Goal: Transaction & Acquisition: Purchase product/service

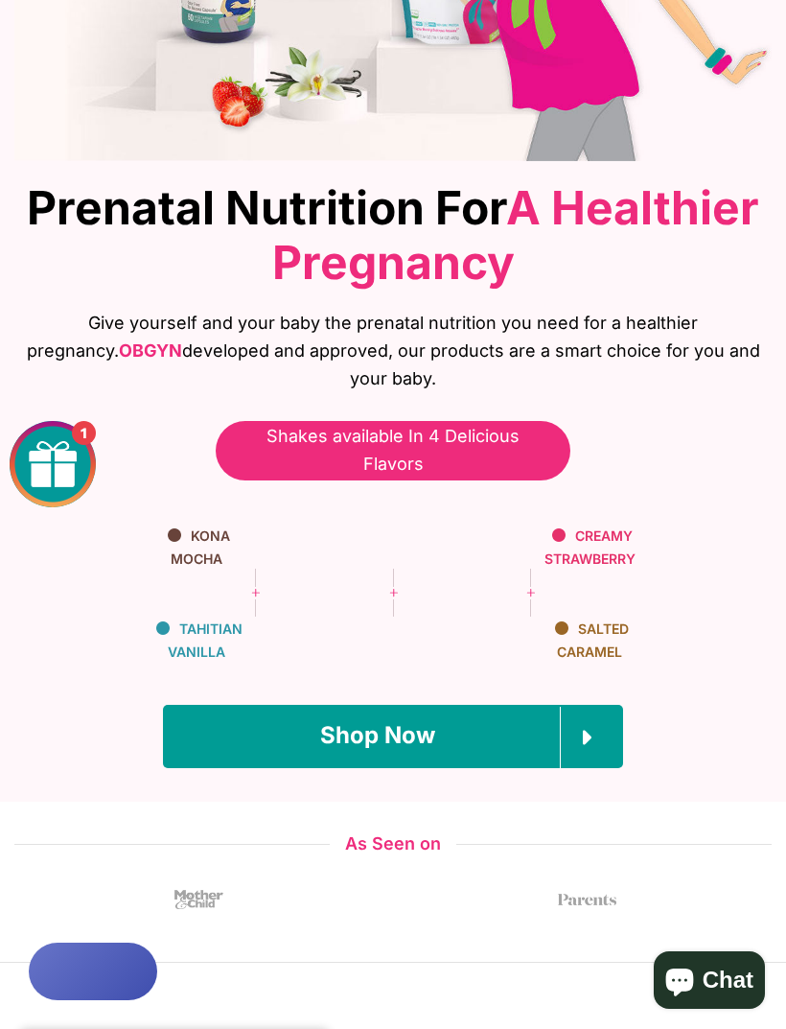
scroll to position [392, 0]
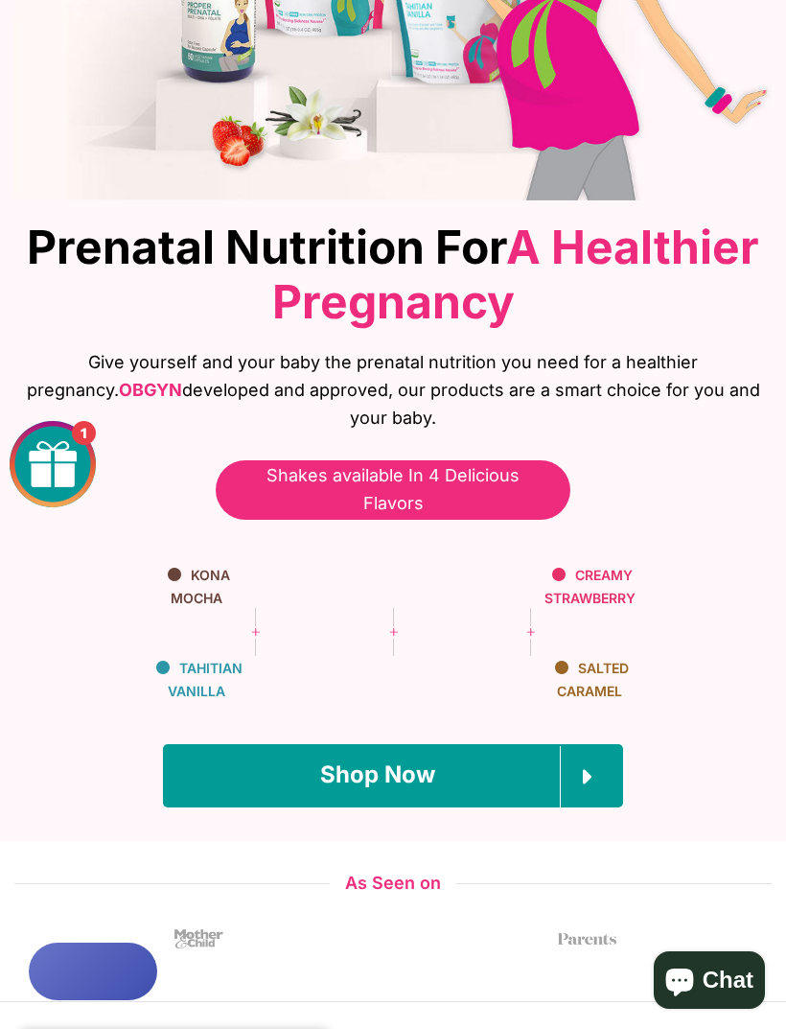
click at [474, 744] on link "Shop Now" at bounding box center [393, 775] width 460 height 63
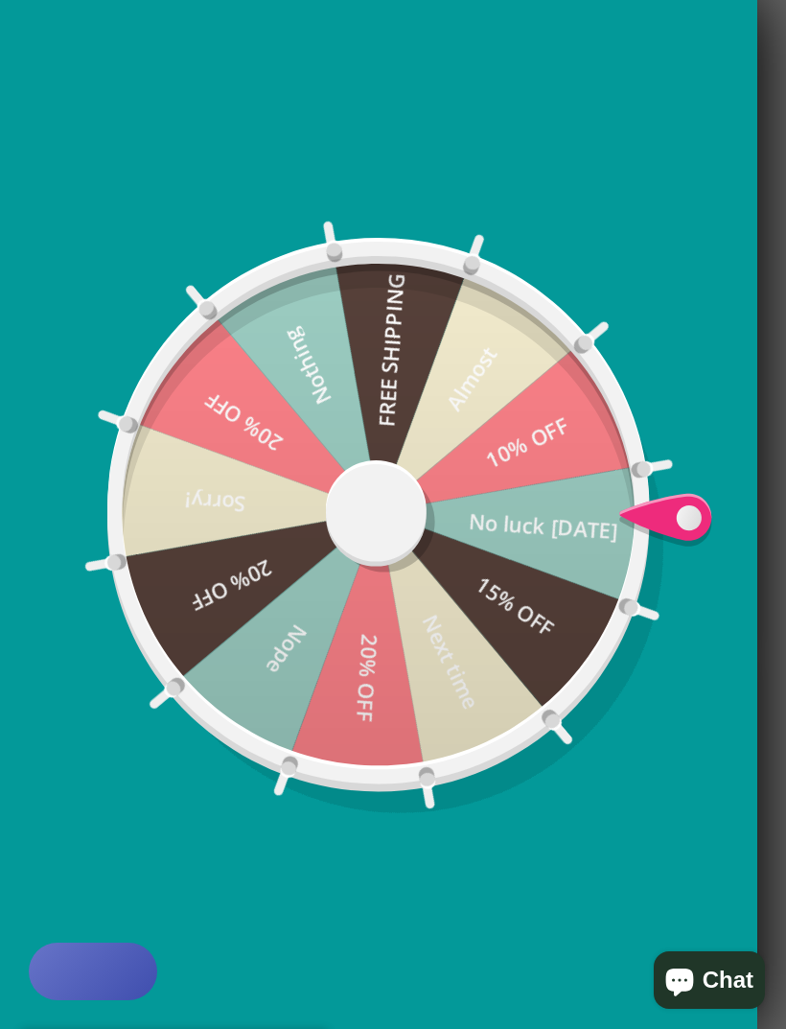
scroll to position [2112, 0]
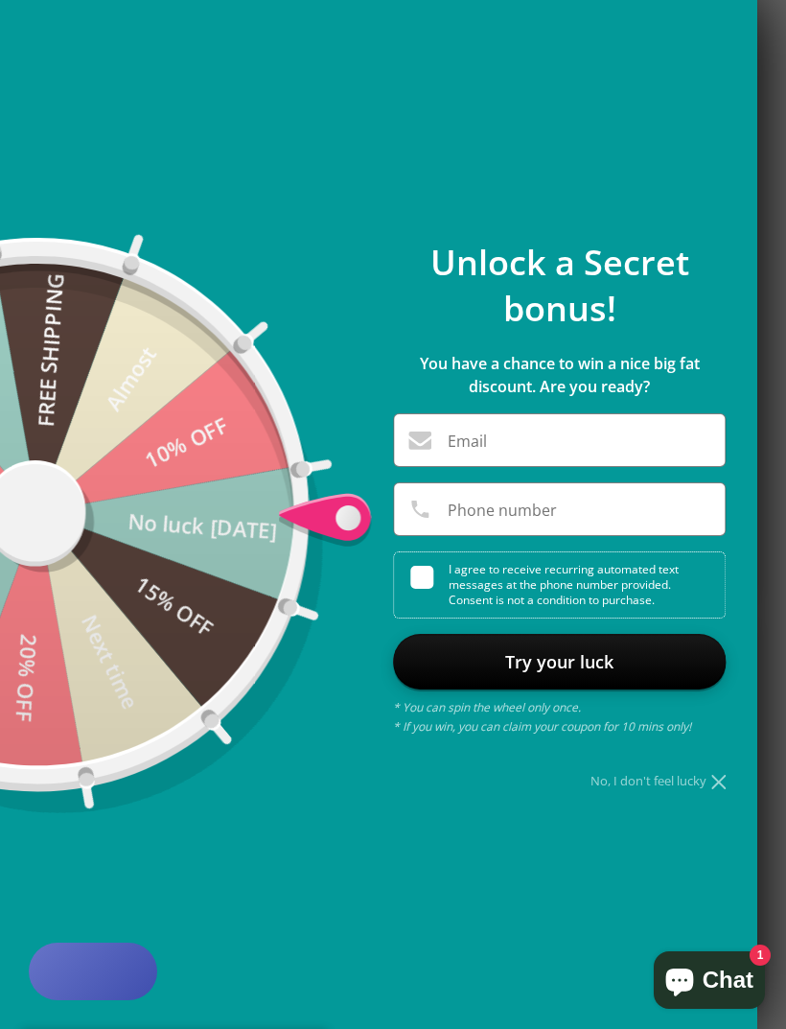
click at [685, 787] on div "No, I don't feel lucky" at bounding box center [559, 781] width 333 height 12
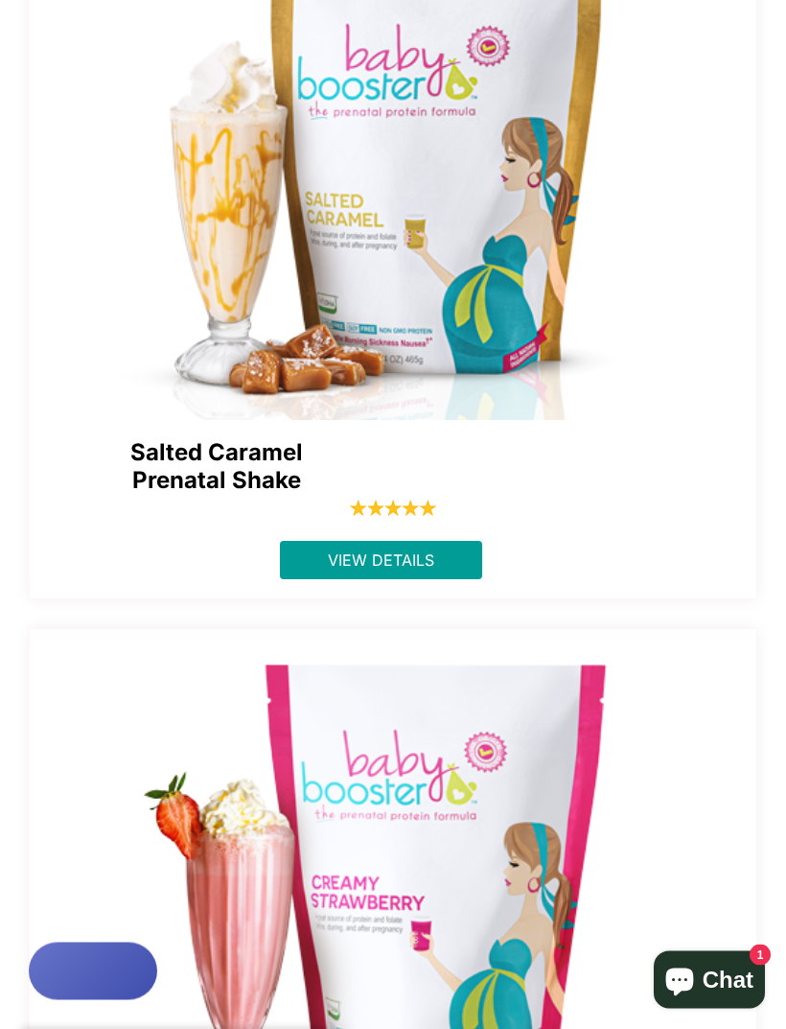
scroll to position [2823, 0]
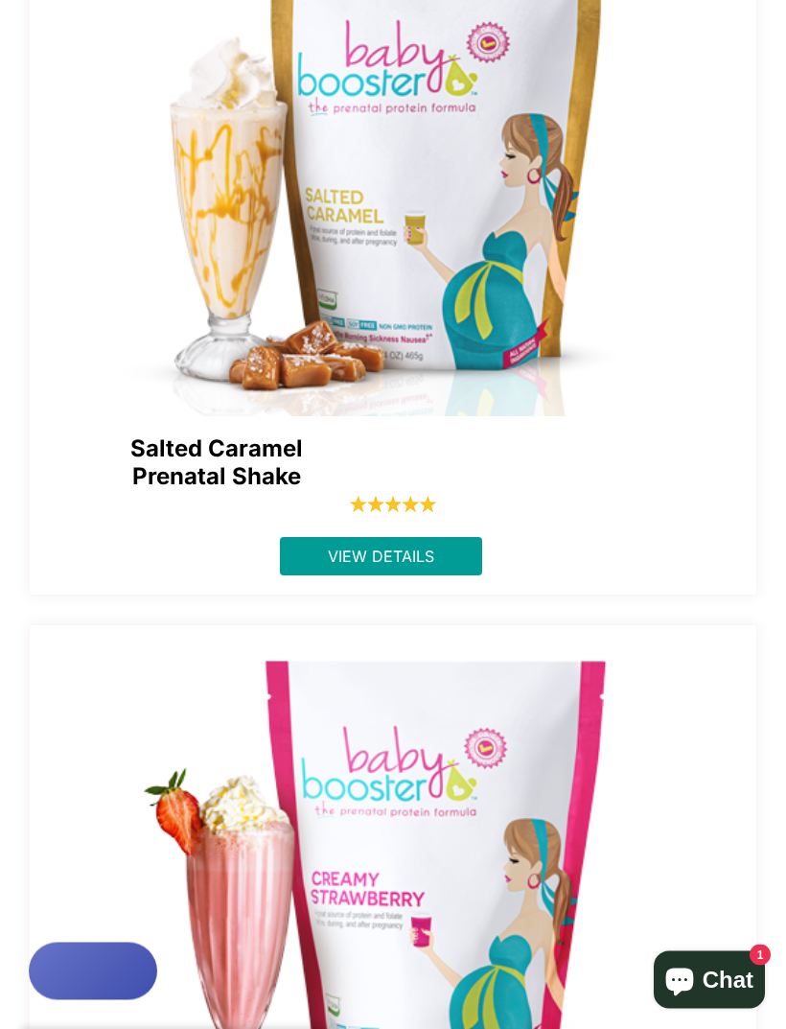
click at [427, 548] on span "View Details" at bounding box center [381, 557] width 106 height 19
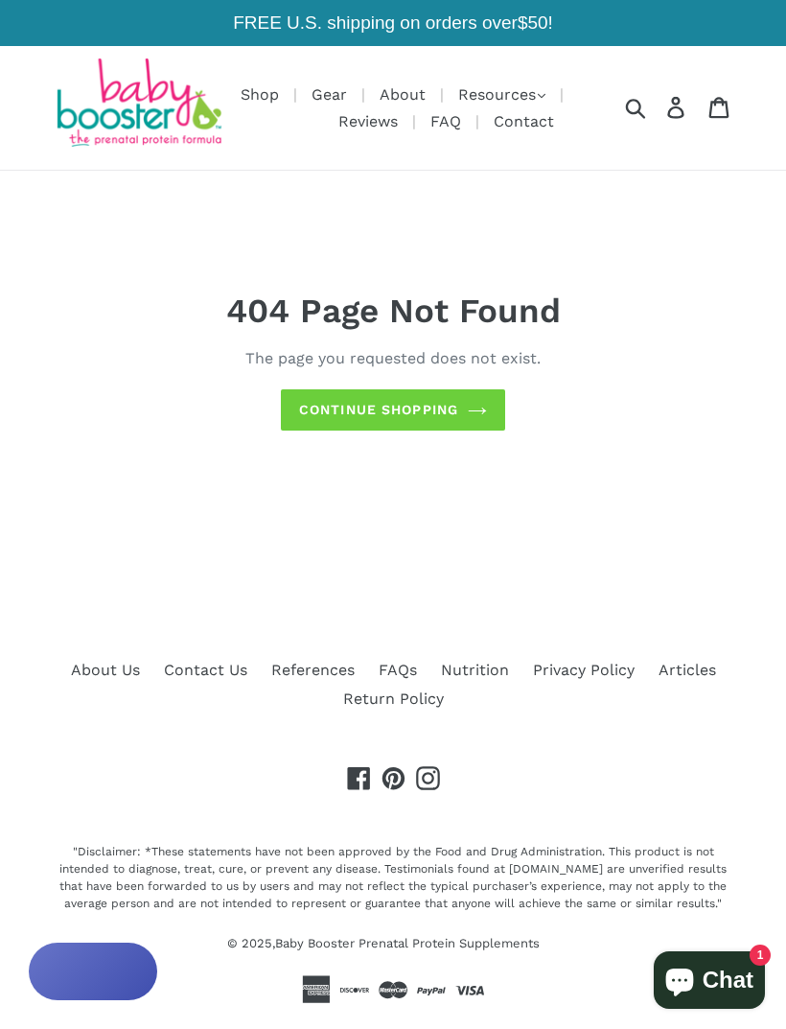
click at [469, 330] on div "404 Page Not Found The page you requested does not exist. Continue shopping" at bounding box center [393, 361] width 681 height 380
click at [471, 414] on link "Continue shopping" at bounding box center [393, 409] width 224 height 41
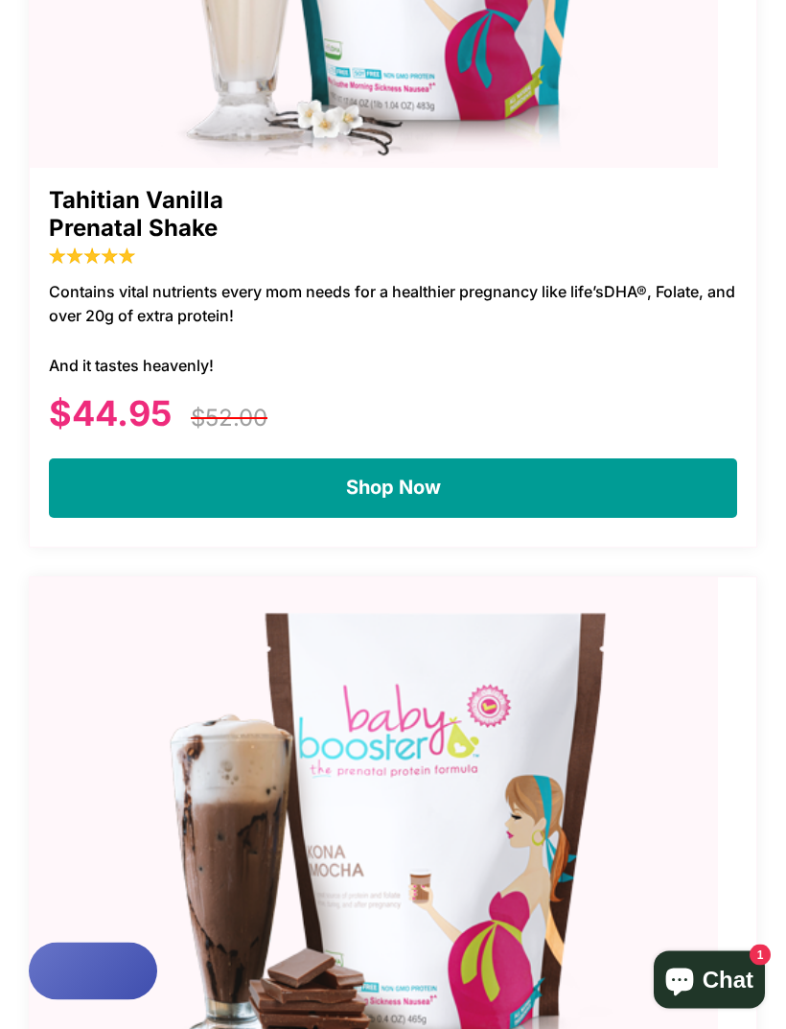
scroll to position [2853, 0]
click at [562, 458] on link "Shop Now" at bounding box center [393, 487] width 688 height 59
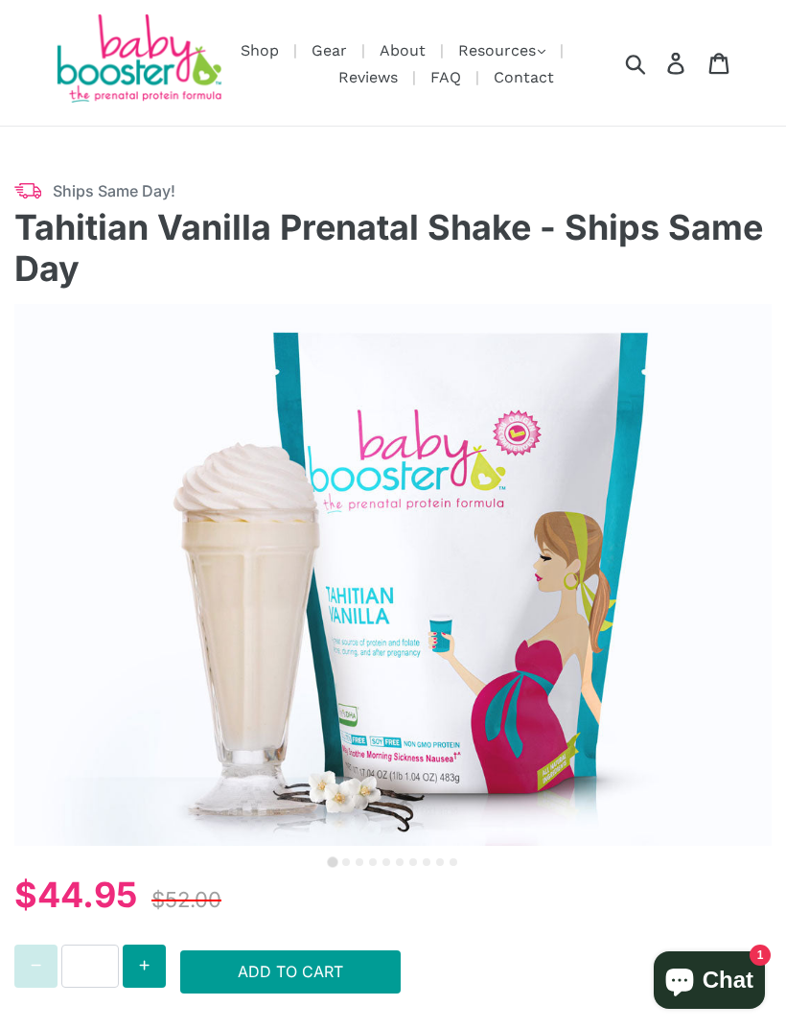
select select "******"
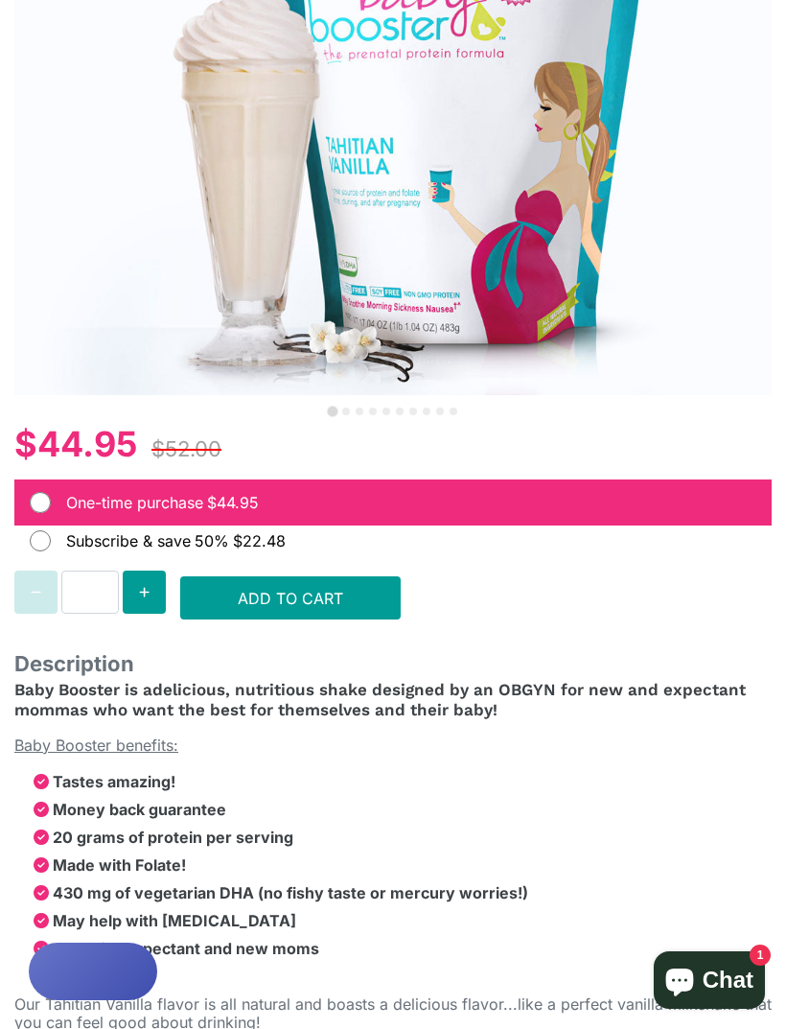
select select "******"
